Goal: Transaction & Acquisition: Obtain resource

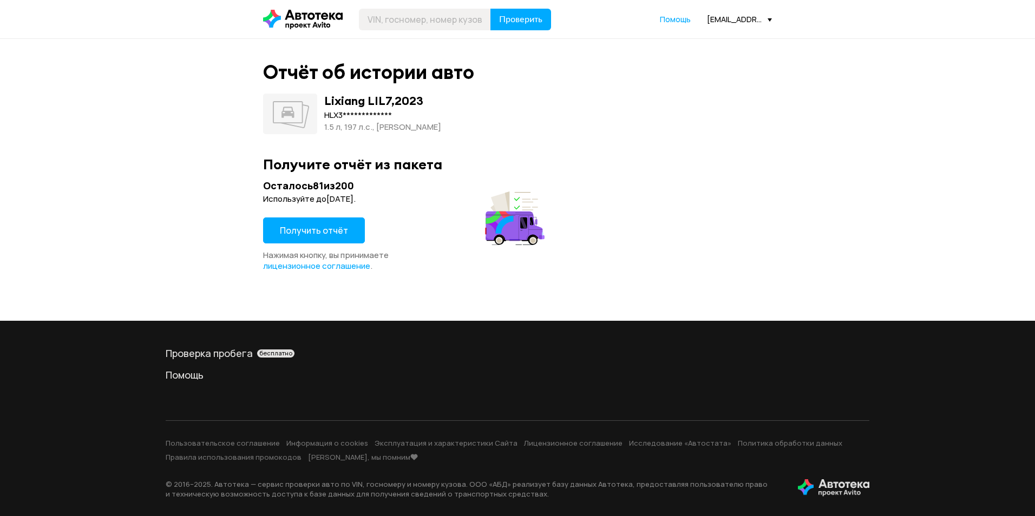
click at [320, 249] on div "Получить отчёт" at bounding box center [314, 234] width 102 height 32
click at [322, 236] on span "Получить отчёт" at bounding box center [314, 231] width 68 height 12
click at [327, 233] on span "Получить отчёт" at bounding box center [314, 231] width 68 height 12
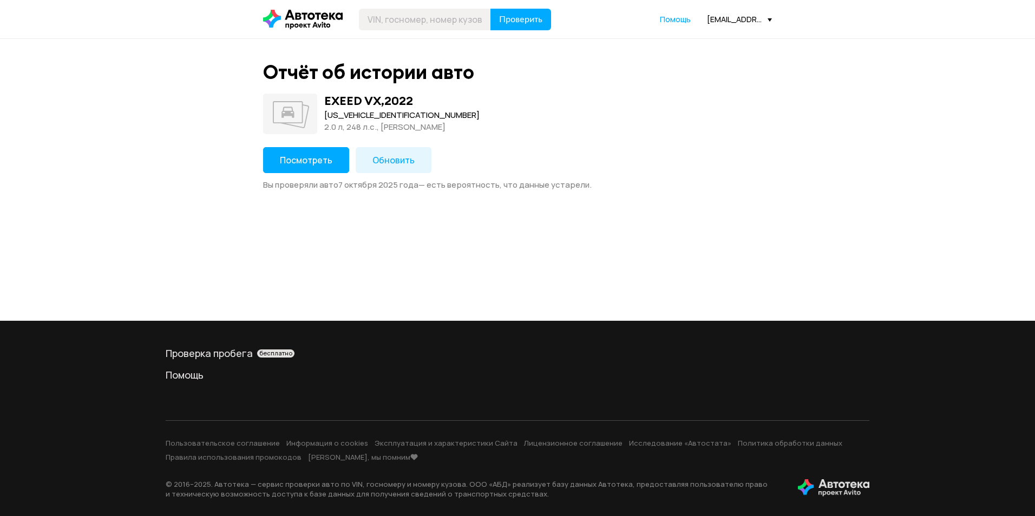
click at [339, 161] on button "Посмотреть" at bounding box center [306, 160] width 86 height 26
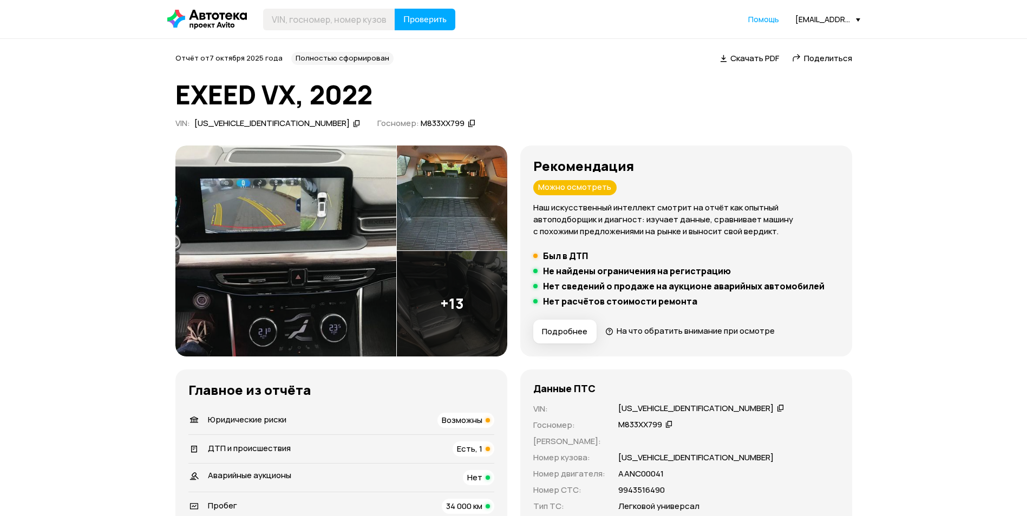
click at [633, 405] on div "LVTDD24B3ND109483" at bounding box center [695, 408] width 155 height 11
click at [246, 221] on img at bounding box center [285, 251] width 221 height 211
